Goal: Use online tool/utility: Utilize a website feature to perform a specific function

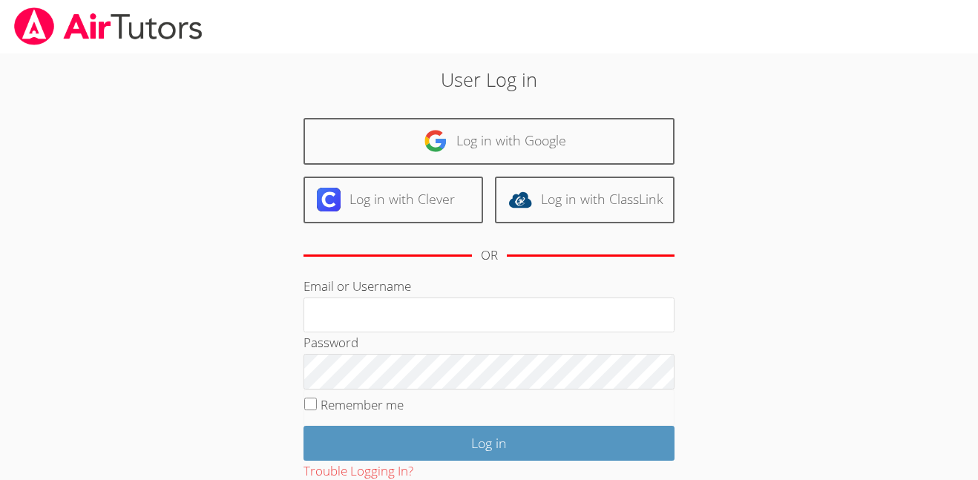
type input "/"
type input "[EMAIL_ADDRESS][DOMAIN_NAME]"
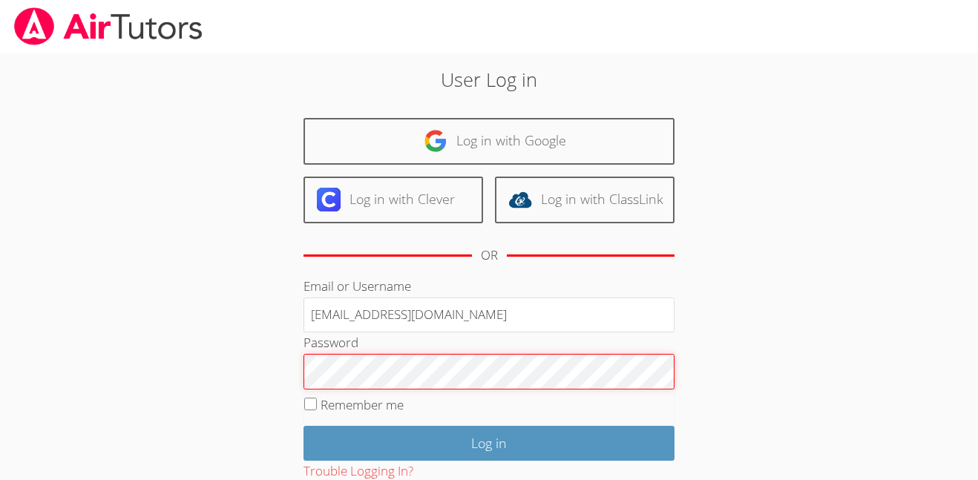
click at [303, 426] on input "Log in" at bounding box center [488, 443] width 371 height 35
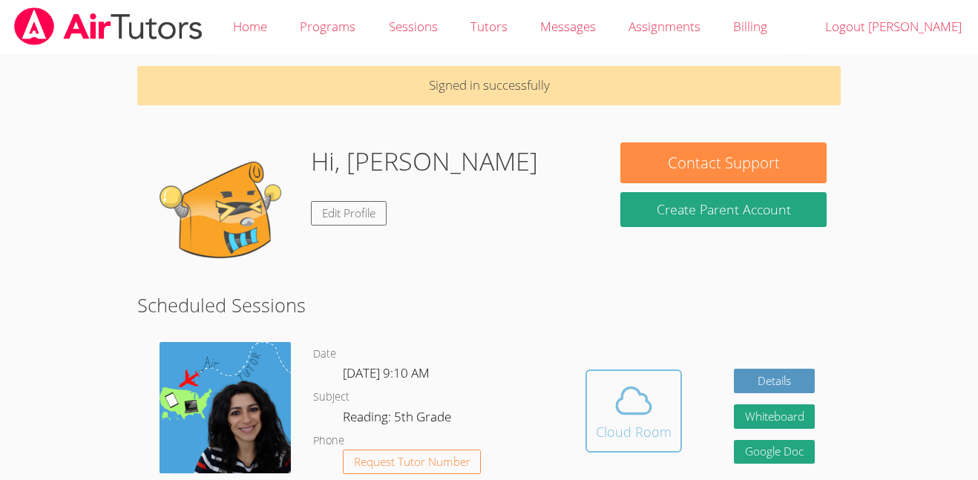
click at [596, 398] on span at bounding box center [634, 401] width 76 height 42
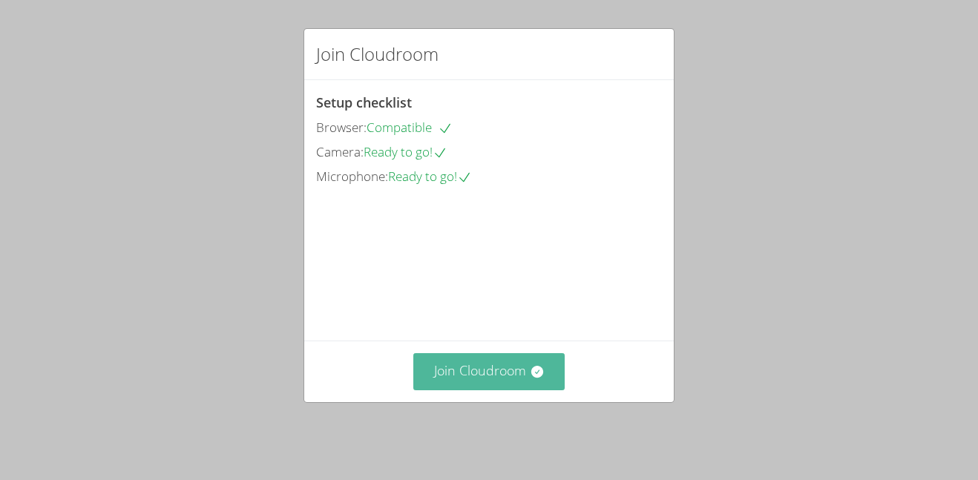
click at [501, 389] on button "Join Cloudroom" at bounding box center [489, 371] width 152 height 36
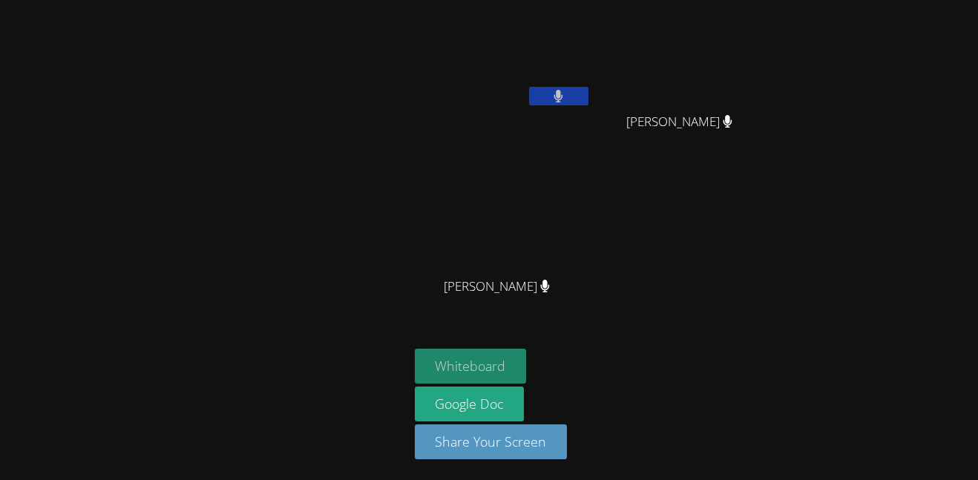
click at [465, 361] on button "Whiteboard" at bounding box center [471, 366] width 112 height 35
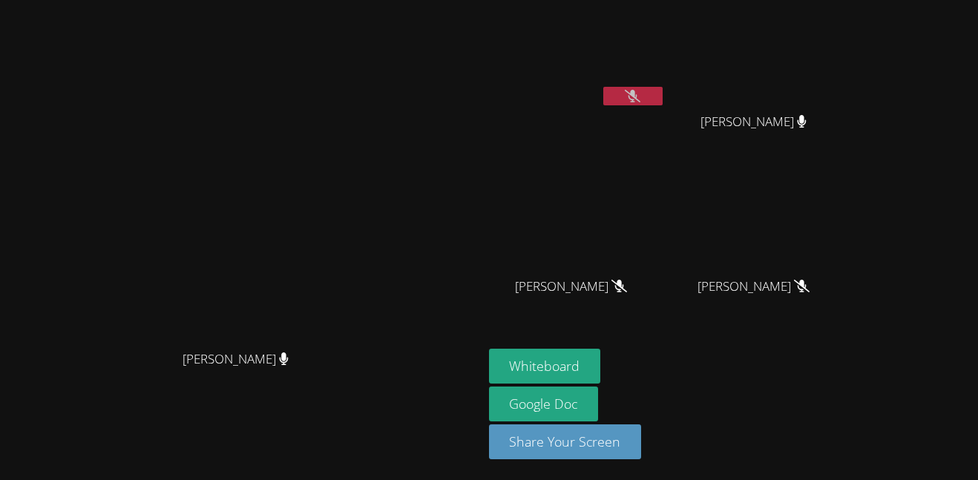
click at [829, 374] on div "Whiteboard Google Doc Share Your Screen" at bounding box center [668, 410] width 359 height 122
click at [662, 93] on button at bounding box center [632, 96] width 59 height 19
click at [640, 90] on icon at bounding box center [633, 96] width 16 height 13
click at [665, 141] on div "Isabella Archundia" at bounding box center [577, 85] width 177 height 159
click at [662, 101] on button at bounding box center [632, 96] width 59 height 19
